Goal: Transaction & Acquisition: Register for event/course

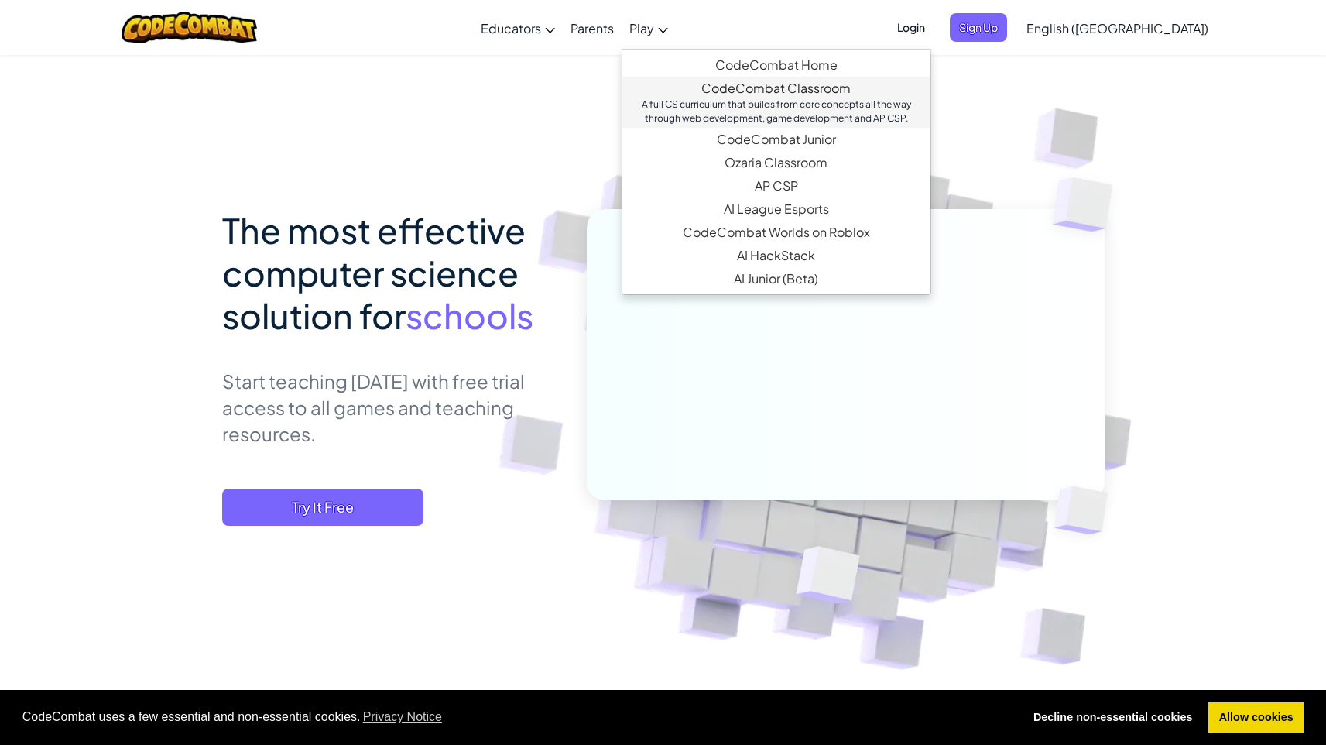
click at [816, 90] on link "CodeCombat Classroom A full CS curriculum that builds from core concepts all th…" at bounding box center [776, 102] width 308 height 51
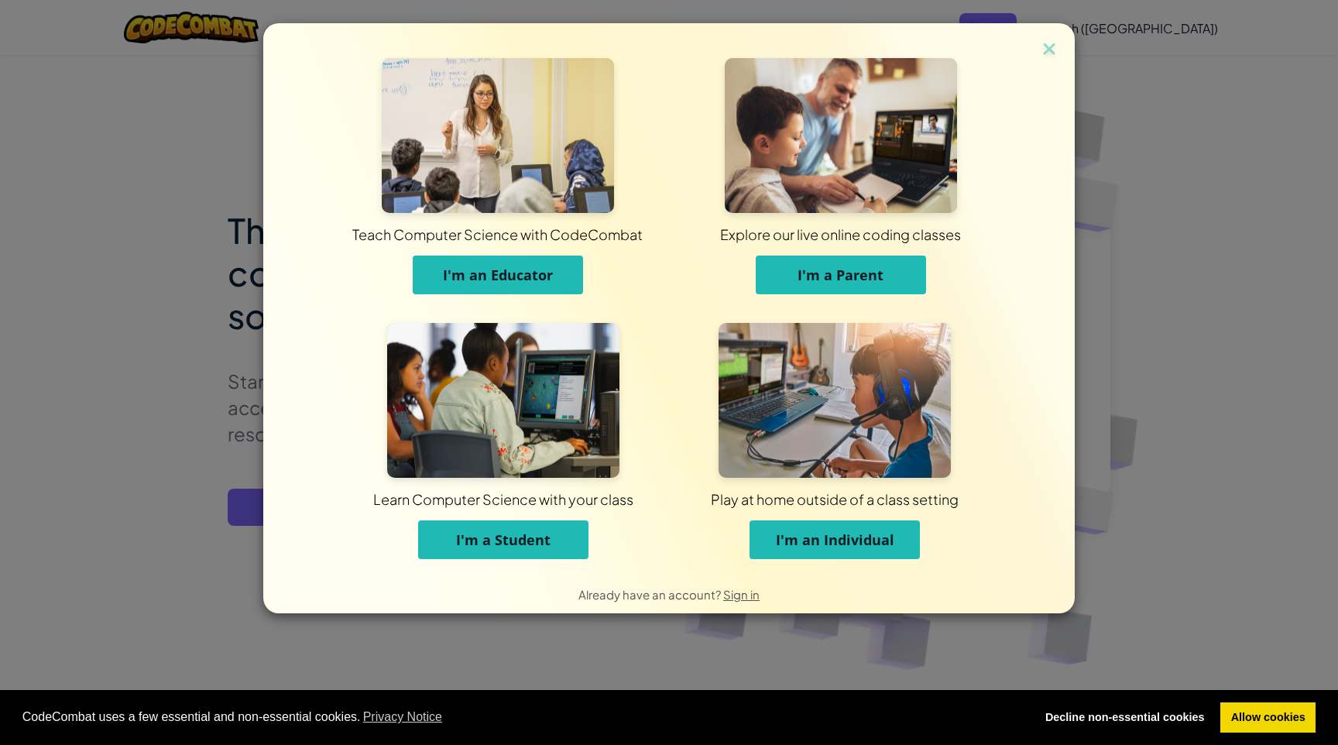
click at [541, 274] on span "I'm an Educator" at bounding box center [498, 274] width 110 height 19
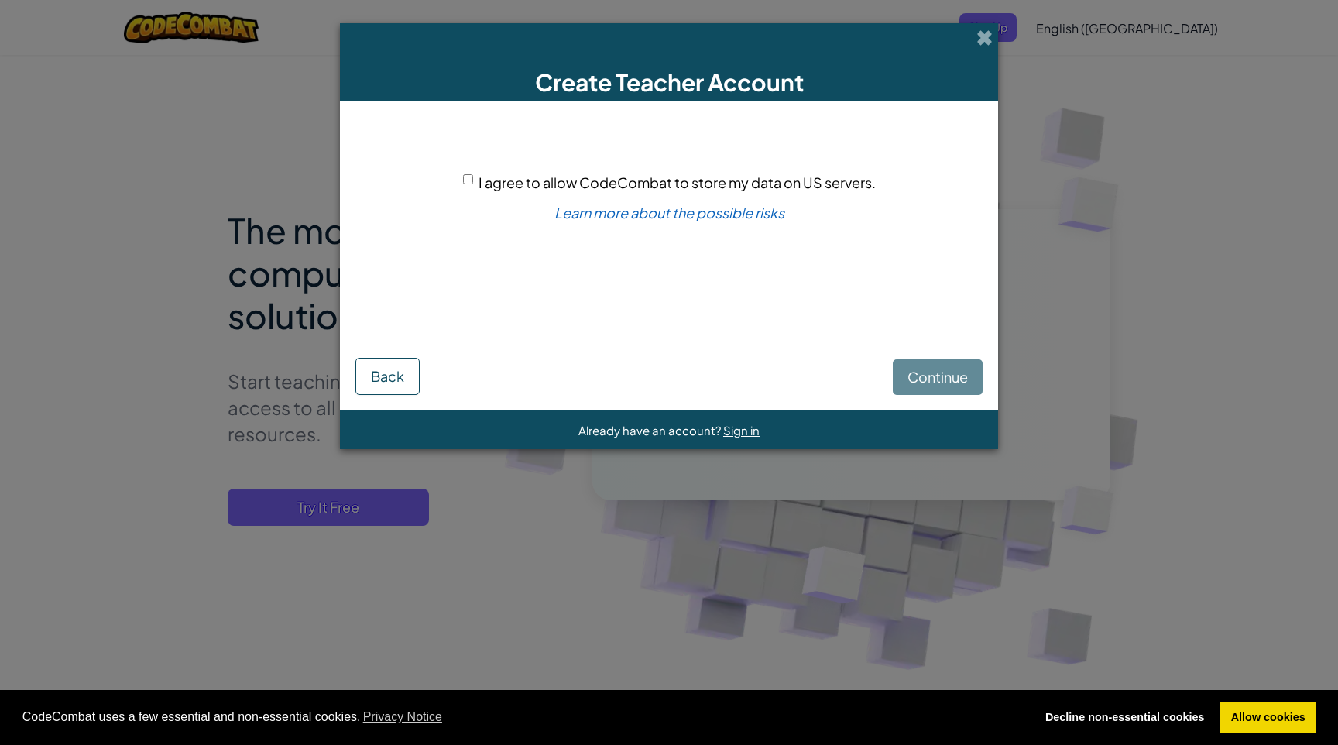
click at [516, 176] on span "I agree to allow CodeCombat to store my data on US servers." at bounding box center [676, 182] width 397 height 18
click at [473, 176] on input "I agree to allow CodeCombat to store my data on US servers." at bounding box center [468, 179] width 10 height 10
checkbox input "true"
click at [907, 376] on span "Continue" at bounding box center [937, 377] width 60 height 18
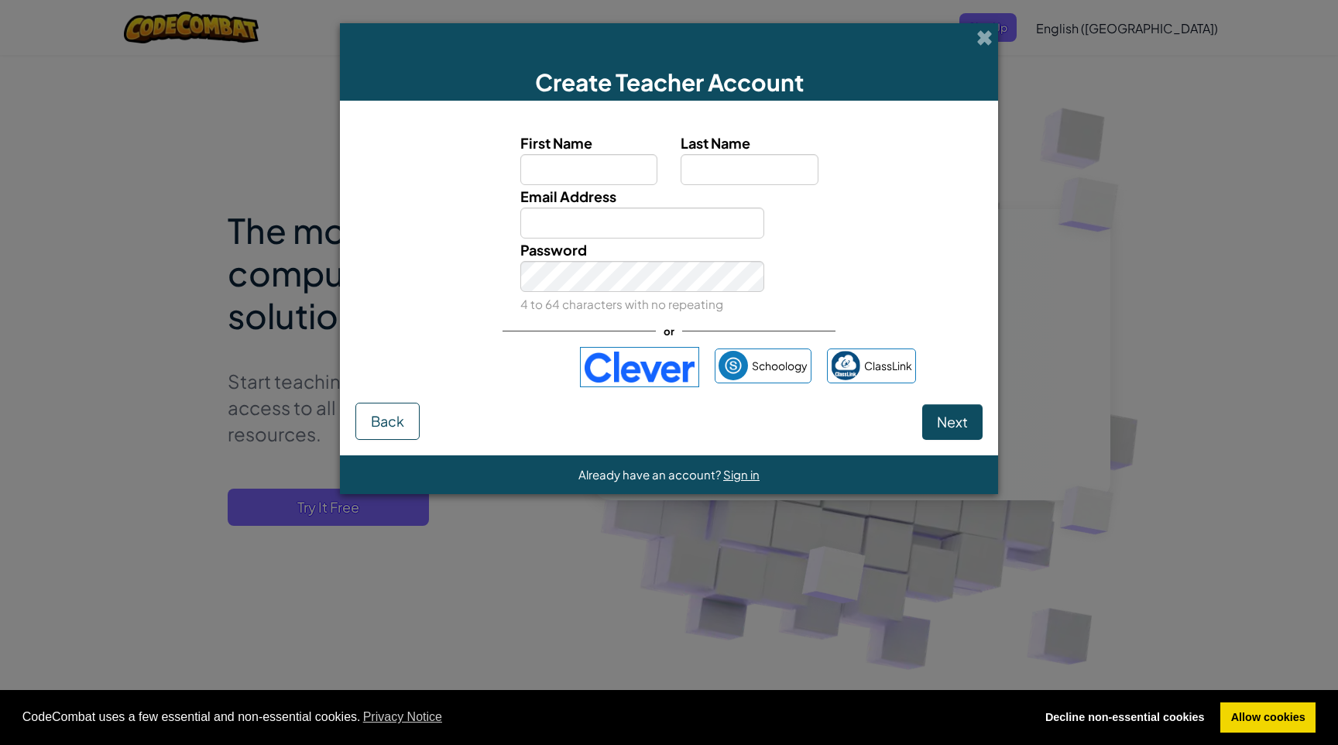
click at [989, 36] on span at bounding box center [984, 37] width 16 height 16
